Goal: Information Seeking & Learning: Learn about a topic

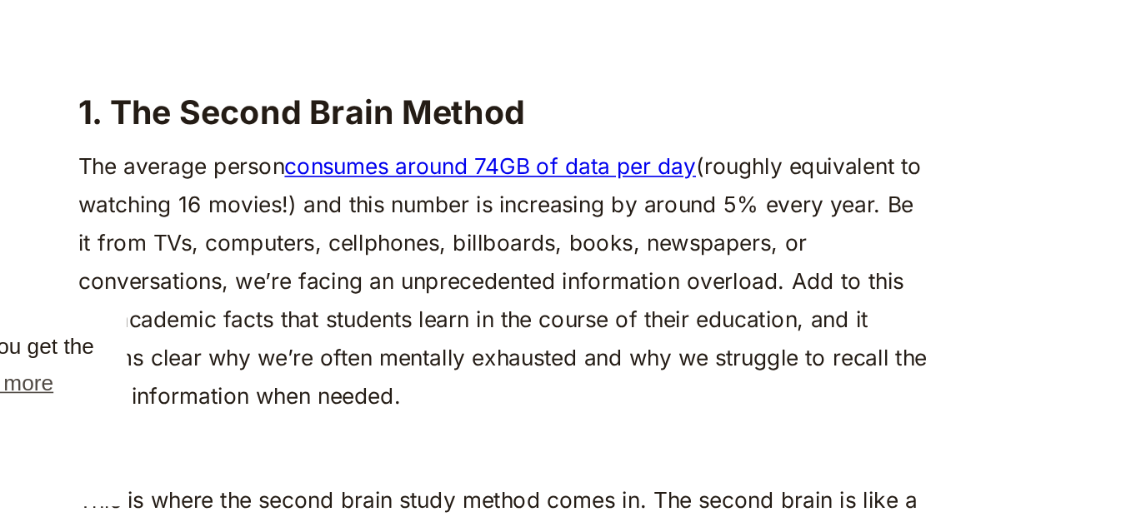
scroll to position [1879, 0]
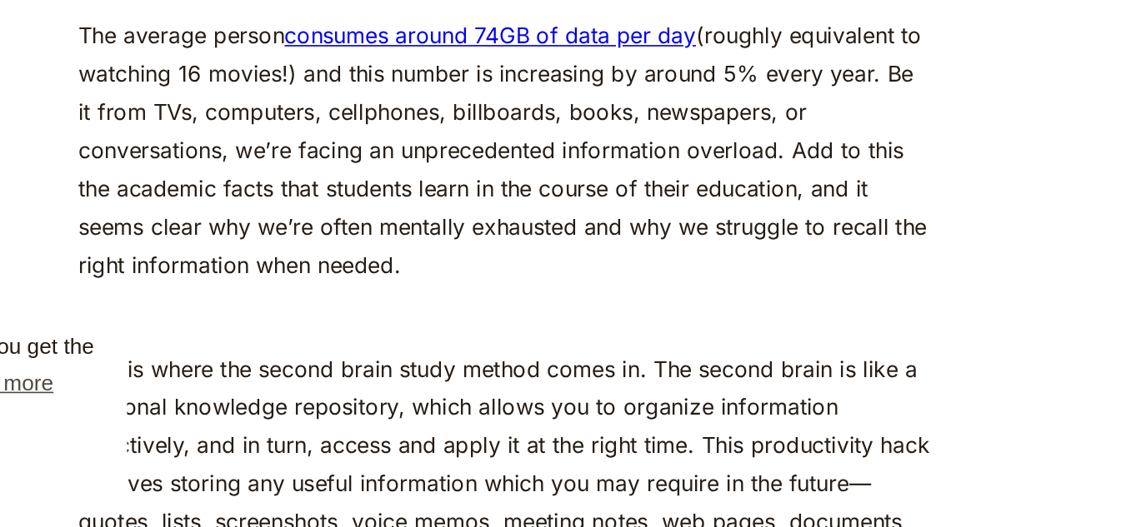
click at [679, 410] on p "‍" at bounding box center [562, 398] width 519 height 23
drag, startPoint x: 679, startPoint y: 417, endPoint x: 671, endPoint y: 397, distance: 20.9
click at [671, 378] on p "The average person consumes around 74GB of data per day (roughly equivalent to …" at bounding box center [562, 296] width 519 height 163
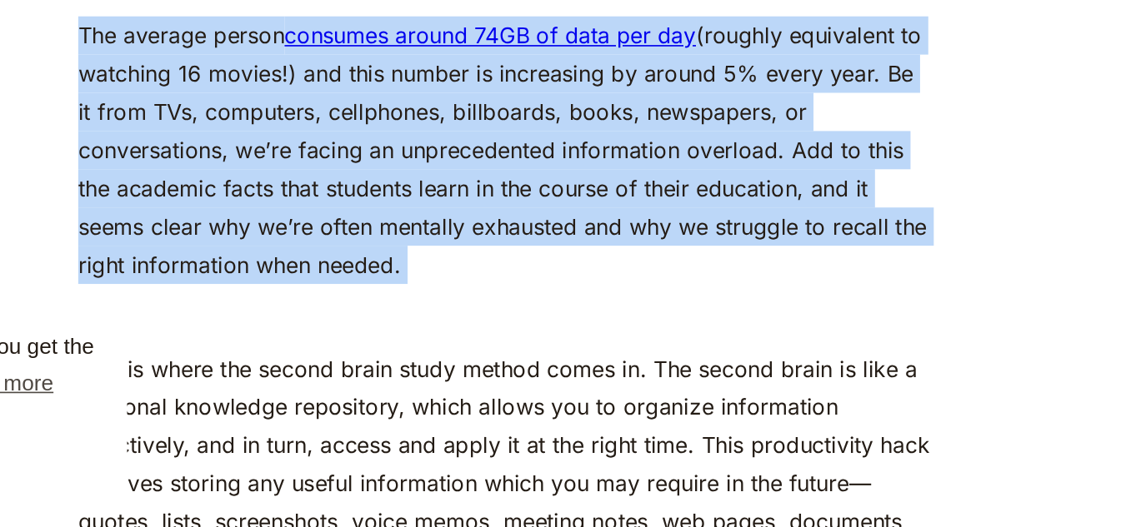
drag, startPoint x: 671, startPoint y: 397, endPoint x: 672, endPoint y: 384, distance: 13.4
click at [672, 378] on p "The average person consumes around 74GB of data per day (roughly equivalent to …" at bounding box center [562, 296] width 519 height 163
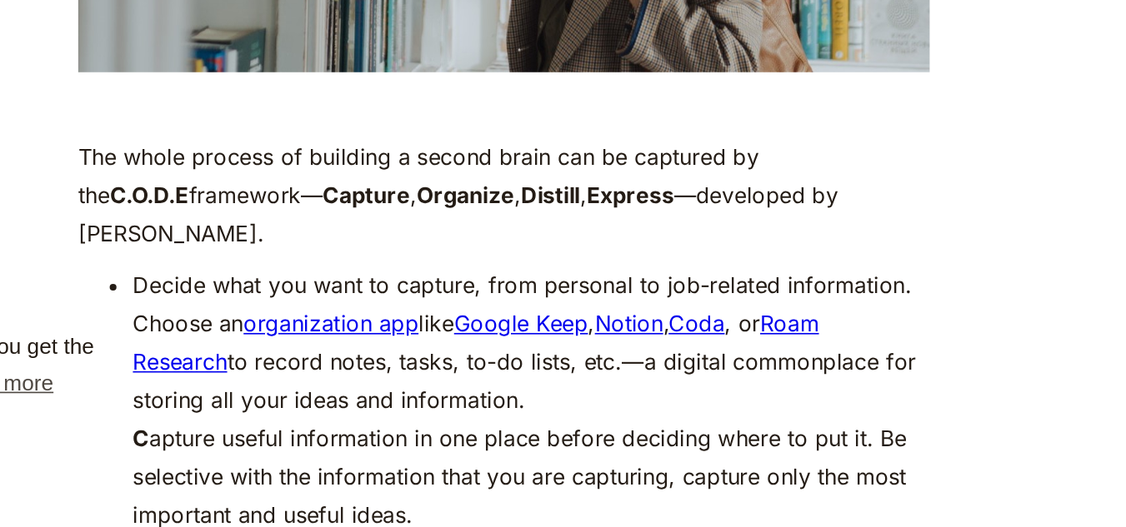
scroll to position [2586, 0]
